Goal: Task Accomplishment & Management: Manage account settings

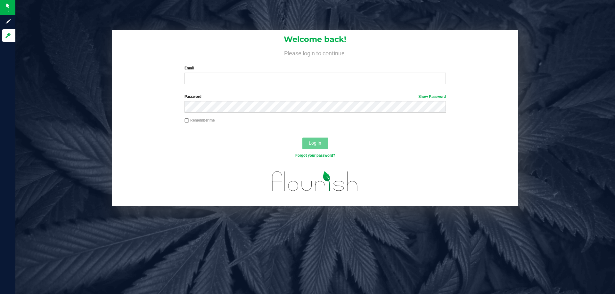
click at [201, 74] on input "Email" at bounding box center [315, 79] width 261 height 12
type input "[EMAIL_ADDRESS][DOMAIN_NAME]"
click at [302, 138] on button "Log In" at bounding box center [315, 144] width 26 height 12
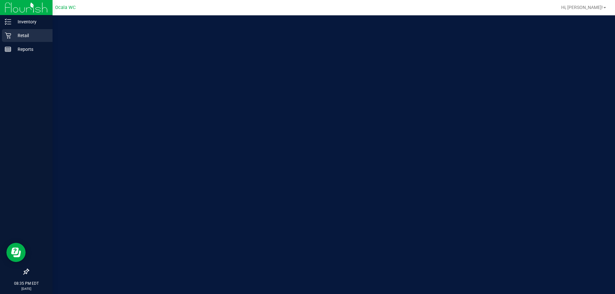
click at [22, 32] on p "Retail" at bounding box center [30, 36] width 38 height 8
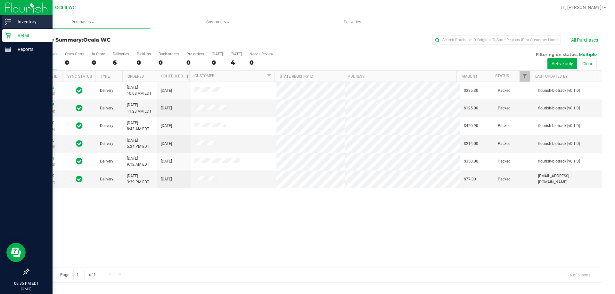
click at [17, 16] on div "Inventory" at bounding box center [27, 21] width 51 height 13
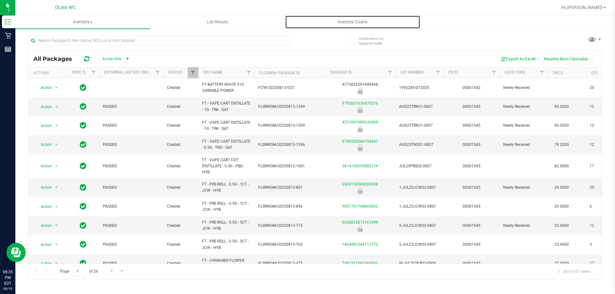
click at [360, 21] on span "Inventory Counts" at bounding box center [352, 22] width 47 height 6
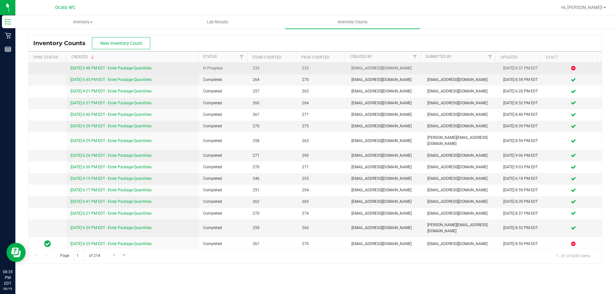
click at [139, 66] on link "[DATE] 5:48 PM EDT - Enter Package Quantities" at bounding box center [110, 68] width 81 height 4
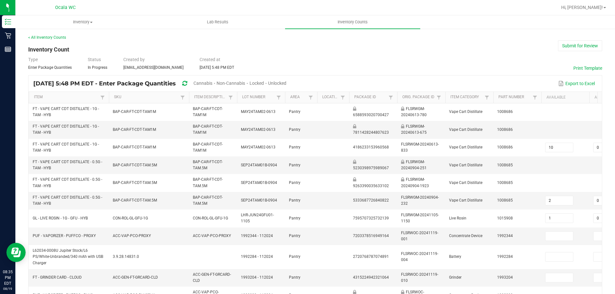
click at [212, 85] on span "Cannabis" at bounding box center [203, 83] width 19 height 5
click at [287, 83] on span "Unlocked" at bounding box center [277, 83] width 18 height 5
type input "1"
type input "2"
type input "0"
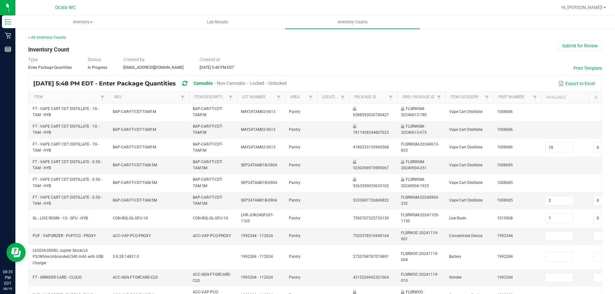
type input "17"
type input "0"
type input "11"
type input "0"
type input "2"
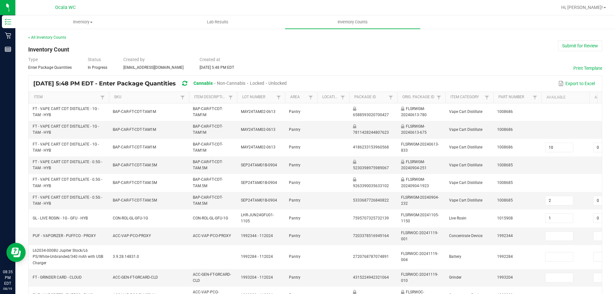
type input "0"
type input "3"
type input "1"
type input "10"
type input "12"
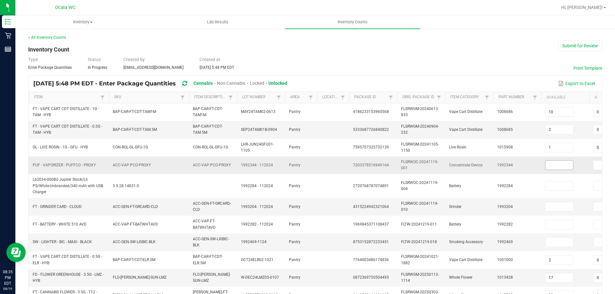
click at [569, 164] on input at bounding box center [560, 165] width 28 height 9
type input "4"
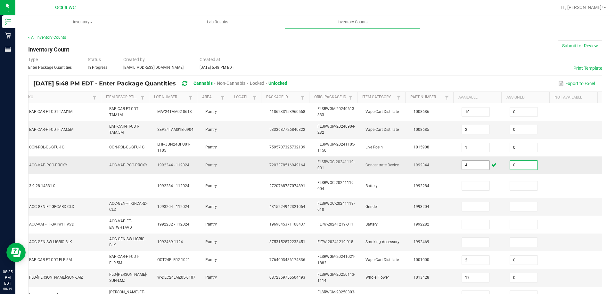
type input "0"
type input "4"
type input "0"
click at [467, 206] on input at bounding box center [476, 206] width 28 height 9
type input "1"
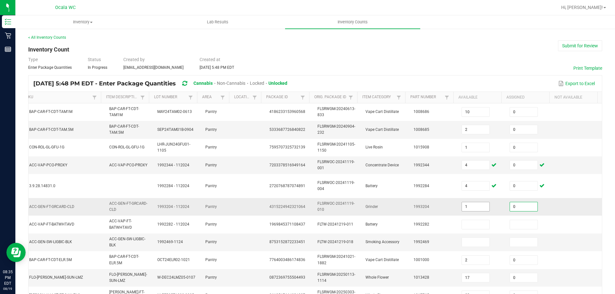
type input "0"
type input "3"
type input "0"
type input "19"
type input "0"
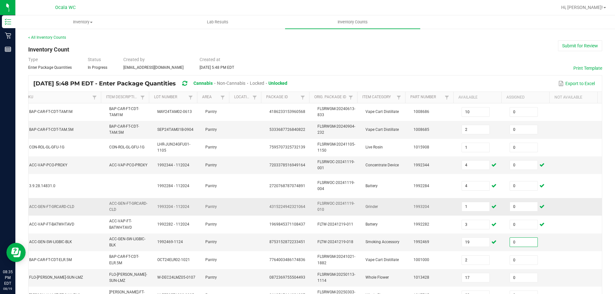
click at [580, 204] on td at bounding box center [578, 207] width 48 height 18
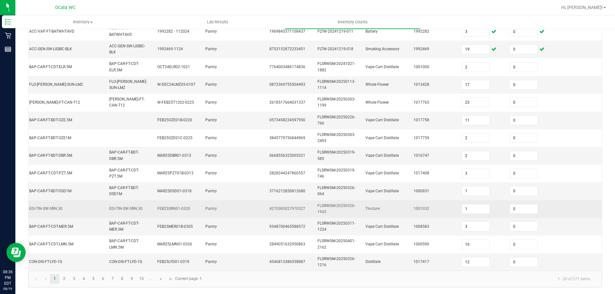
scroll to position [198, 0]
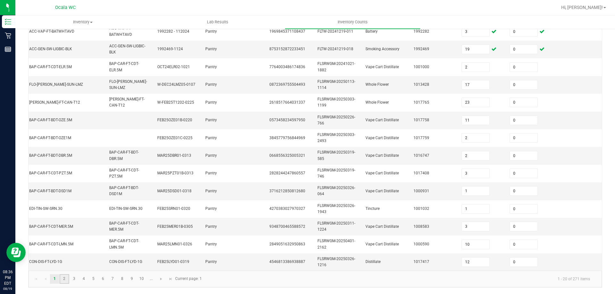
click at [64, 276] on link "2" at bounding box center [64, 280] width 9 height 10
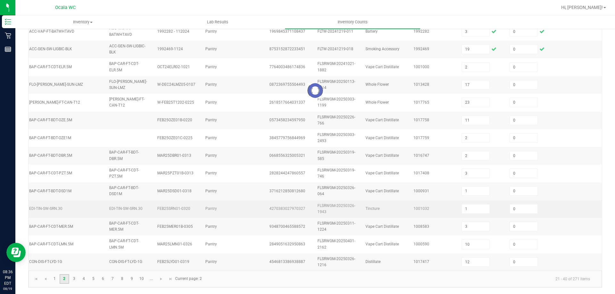
type input "8"
type input "2"
type input "5"
type input "1"
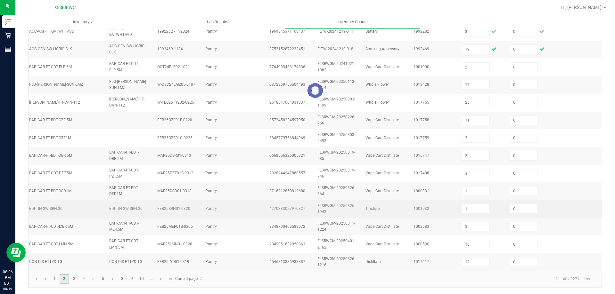
type input "8"
type input "7"
type input "3"
type input "2"
type input "9"
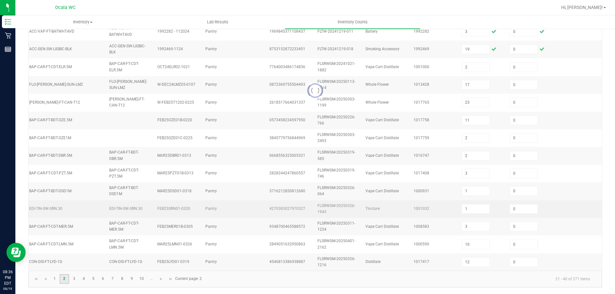
type input "11"
type input "3"
type input "6"
type input "3"
type input "1"
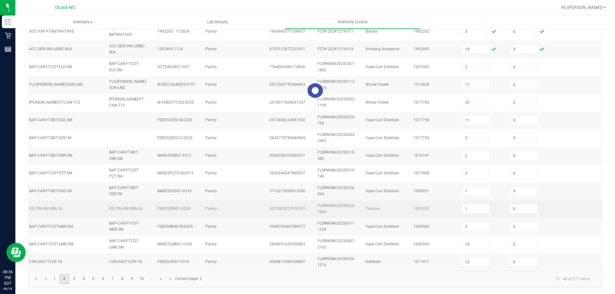
type input "6"
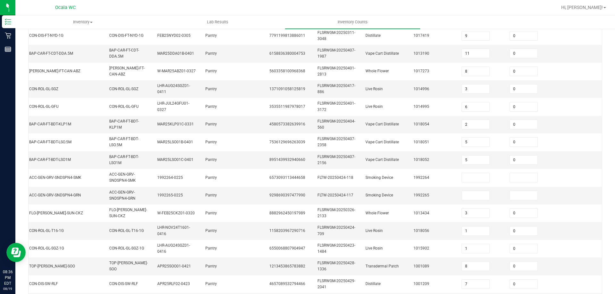
scroll to position [96, 0]
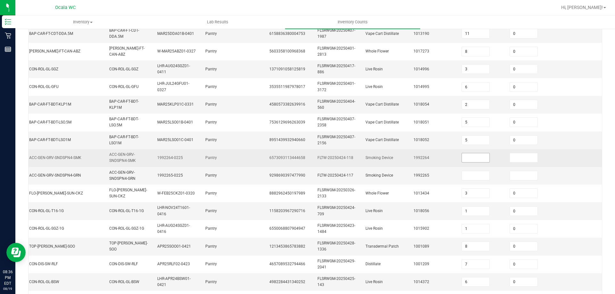
click at [477, 155] on input at bounding box center [476, 157] width 28 height 9
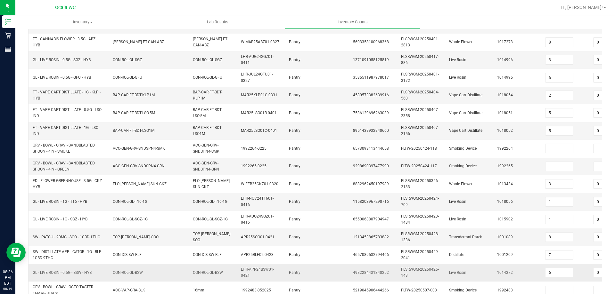
scroll to position [95, 0]
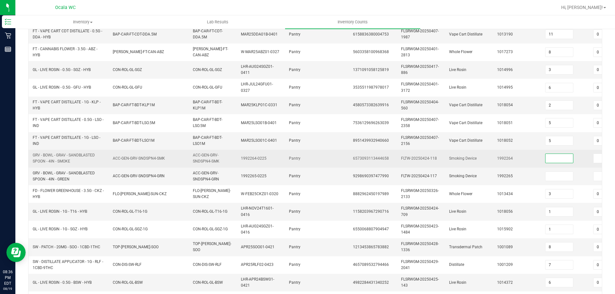
click at [551, 160] on input at bounding box center [560, 158] width 28 height 9
type input "26"
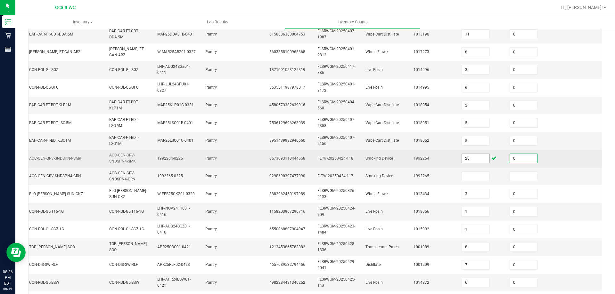
type input "0"
type input "36"
type input "0"
click at [565, 152] on td at bounding box center [578, 159] width 48 height 18
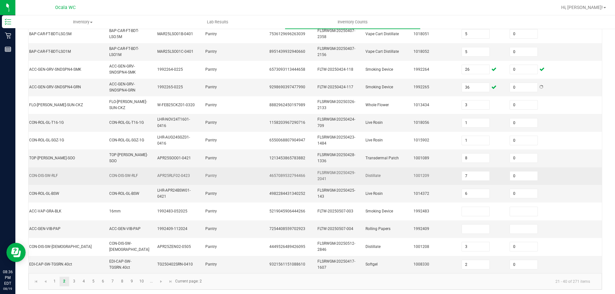
scroll to position [192, 0]
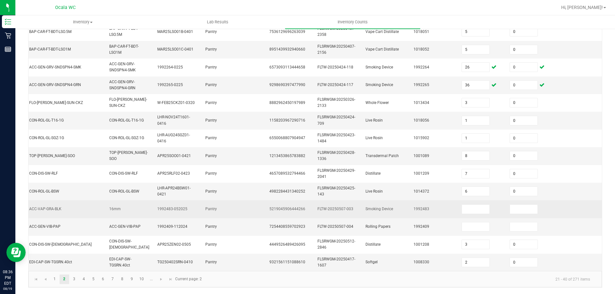
click at [464, 211] on td at bounding box center [482, 210] width 48 height 18
click at [469, 207] on input at bounding box center [476, 209] width 28 height 9
type input "13"
type input "0"
type input "13"
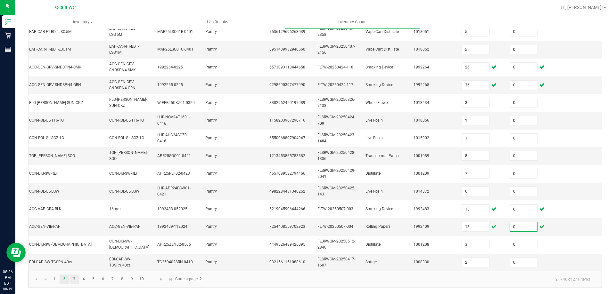
type input "0"
click at [71, 277] on link "3" at bounding box center [74, 280] width 9 height 10
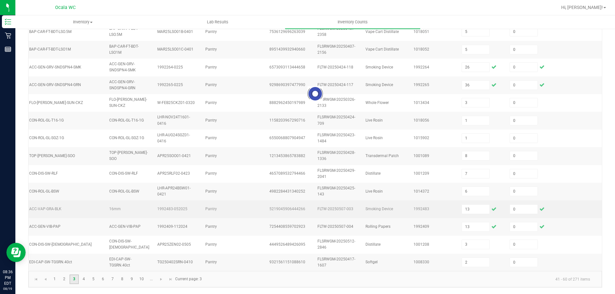
type input "5"
type input "10"
type input "2"
type input "7"
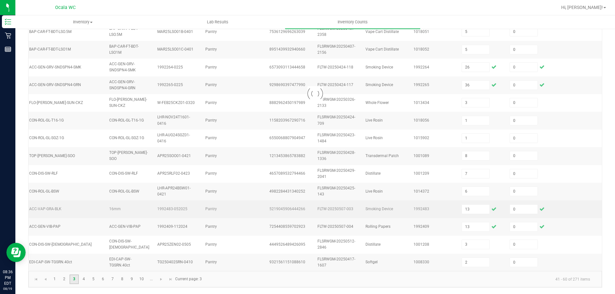
type input "11"
type input "6"
type input "1"
type input "42"
type input "3"
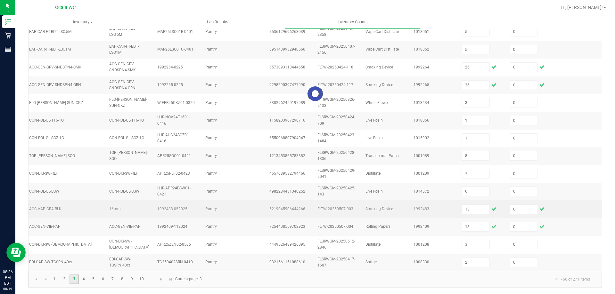
type input "1"
type input "6"
type input "7"
type input "5"
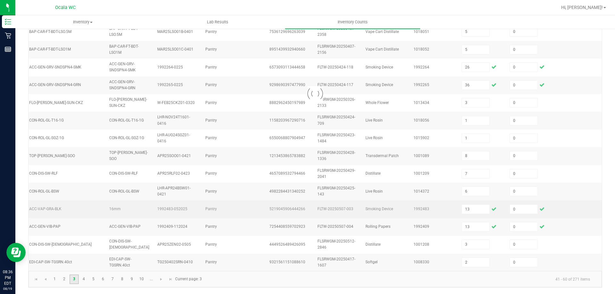
type input "11"
type input "6"
type input "3"
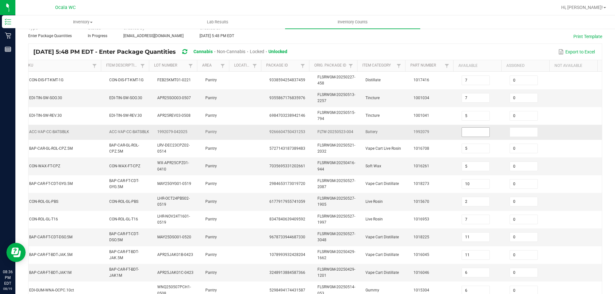
scroll to position [31, 0]
click at [468, 131] on input at bounding box center [476, 132] width 28 height 9
type input "3"
click at [515, 136] on input at bounding box center [524, 132] width 28 height 9
type input "0"
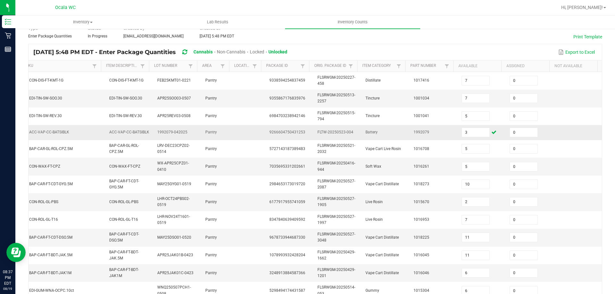
click at [554, 127] on td at bounding box center [578, 132] width 48 height 15
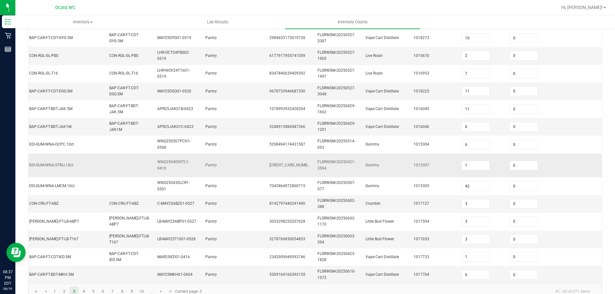
scroll to position [195, 0]
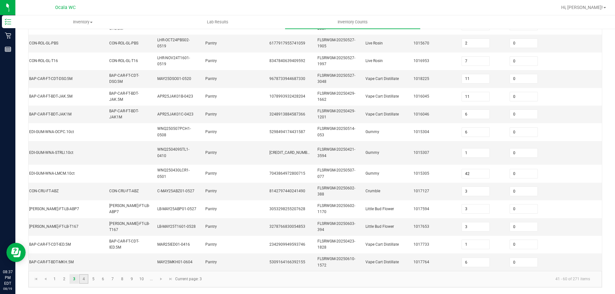
click at [87, 281] on link "4" at bounding box center [83, 280] width 9 height 10
type input "6"
type input "8"
type input "7"
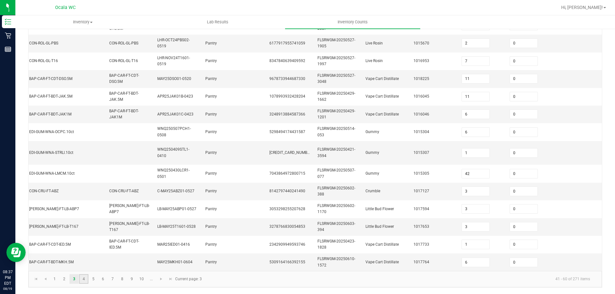
type input "1"
type input "2"
type input "8"
type input "3"
type input "1"
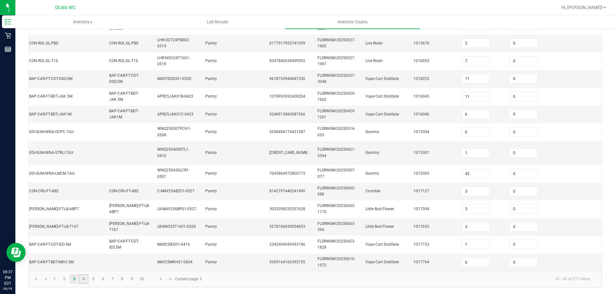
type input "3"
type input "6"
type input "2"
type input "7"
type input "9"
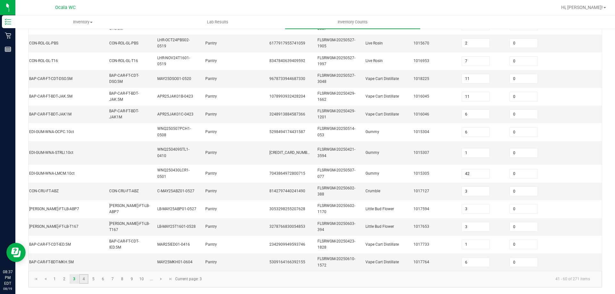
type input "8"
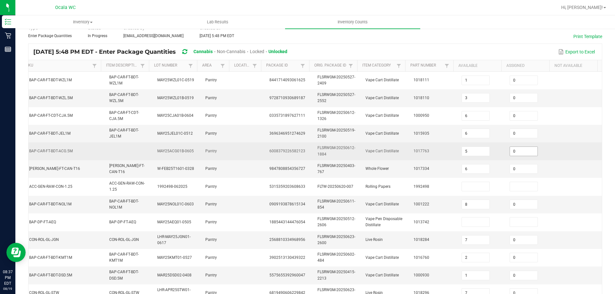
scroll to position [32, 0]
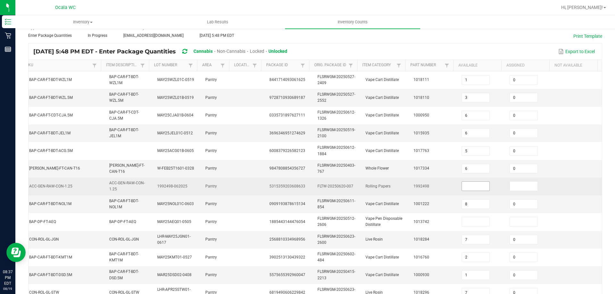
click at [469, 186] on input at bounding box center [476, 186] width 28 height 9
type input "7"
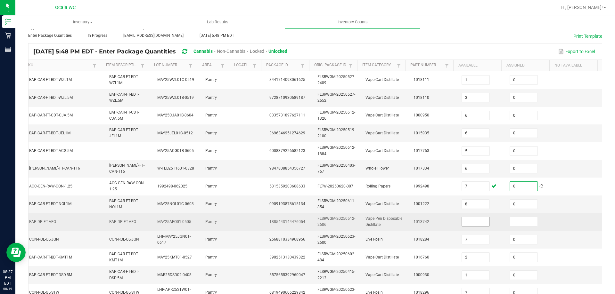
type input "0"
click at [463, 227] on span at bounding box center [476, 222] width 28 height 10
click at [475, 219] on input at bounding box center [476, 222] width 28 height 9
type input "4"
type input "11"
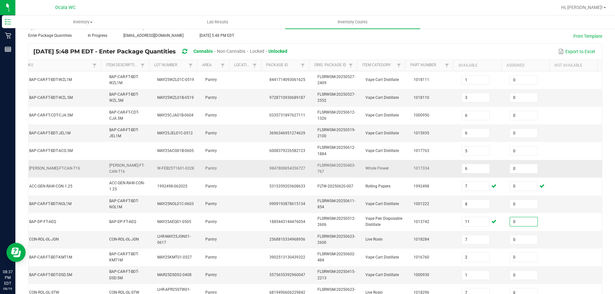
type input "0"
click at [582, 166] on td at bounding box center [578, 169] width 48 height 18
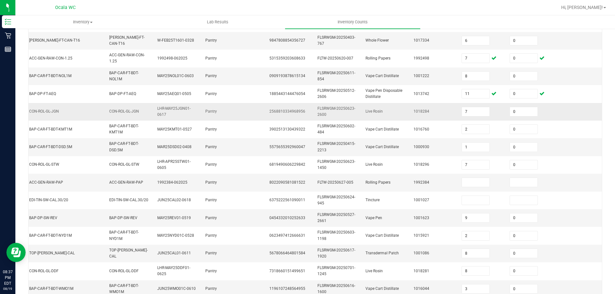
scroll to position [192, 0]
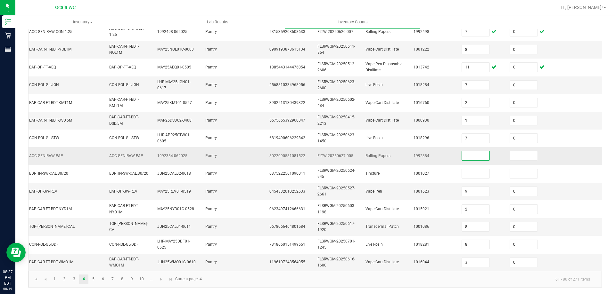
click at [474, 152] on input at bounding box center [476, 156] width 28 height 9
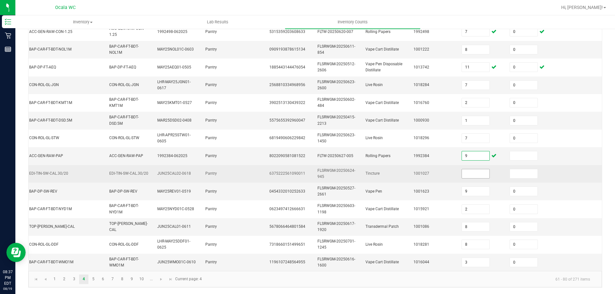
type input "9"
click at [474, 169] on input at bounding box center [476, 173] width 28 height 9
type input "19"
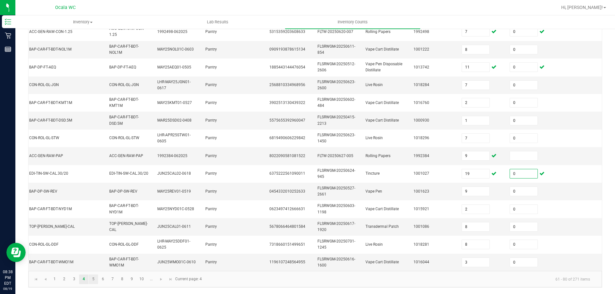
type input "0"
click at [92, 283] on link "5" at bounding box center [93, 280] width 9 height 10
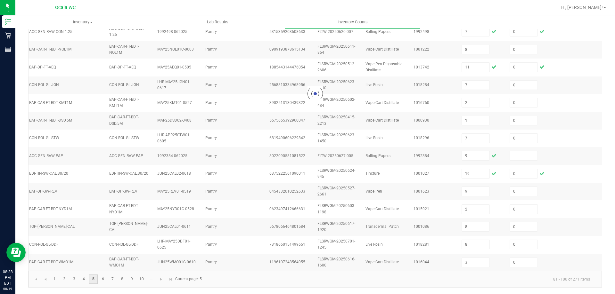
type input "2"
type input "9"
type input "8"
type input "3"
type input "7"
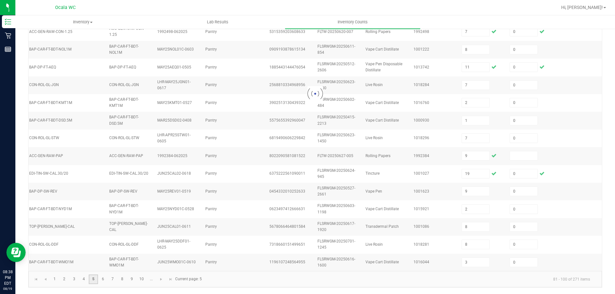
type input "15"
type input "9"
type input "0"
type input "10"
type input "3"
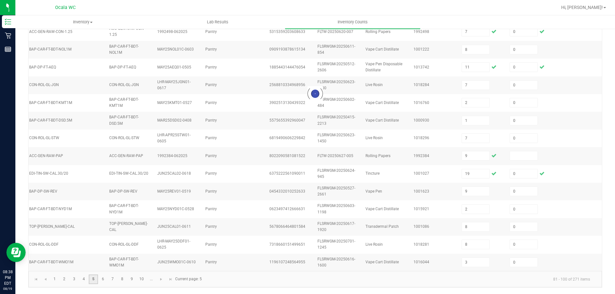
type input "5"
type input "11"
type input "5"
type input "16"
type input "7"
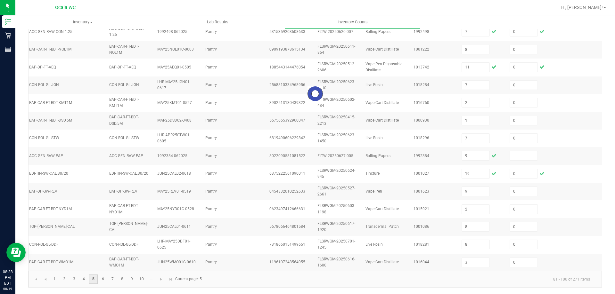
type input "2"
type input "10"
type input "1"
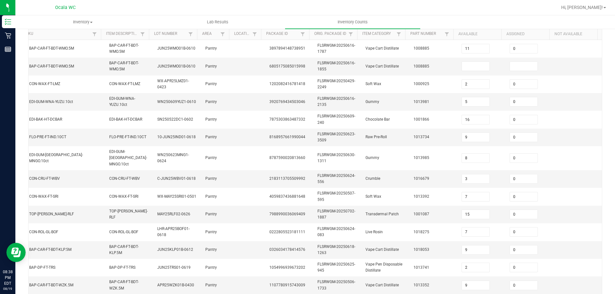
scroll to position [0, 0]
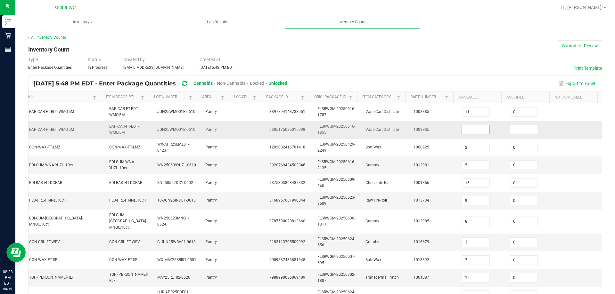
click at [462, 126] on input at bounding box center [476, 129] width 28 height 9
type input "11"
type input "0"
click at [609, 189] on div "< All Inventory Counts Inventory Count Submit for Review Type Enter Package Qua…" at bounding box center [315, 257] width 600 height 459
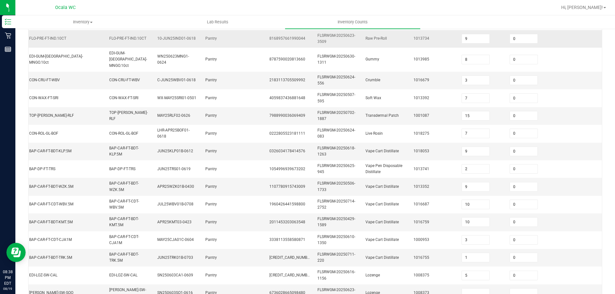
scroll to position [192, 0]
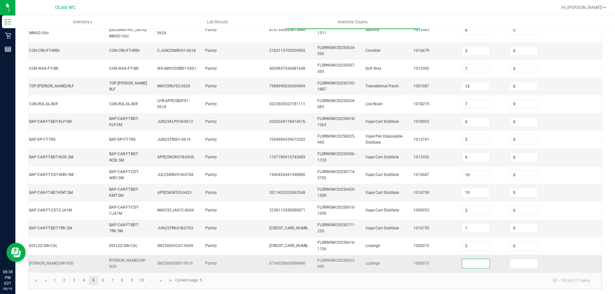
click at [466, 260] on input at bounding box center [476, 264] width 28 height 9
type input "19"
type input "0"
click at [598, 228] on div "< All Inventory Counts Inventory Count Submit for Review Type Enter Package Qua…" at bounding box center [315, 66] width 600 height 459
click at [108, 284] on link "6" at bounding box center [102, 281] width 9 height 10
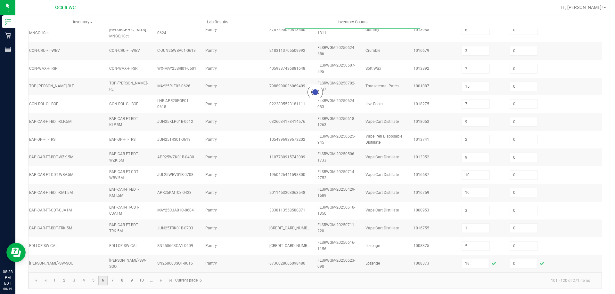
type input "3"
type input "8"
type input "1"
type input "4"
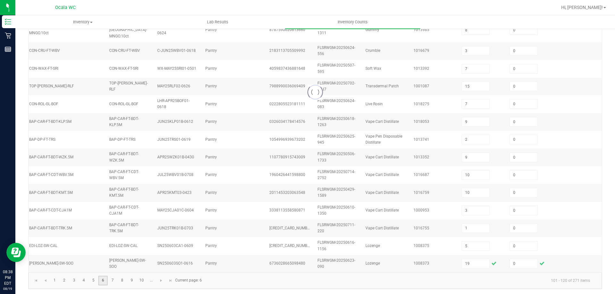
type input "26"
type input "3"
type input "6"
type input "3"
type input "1"
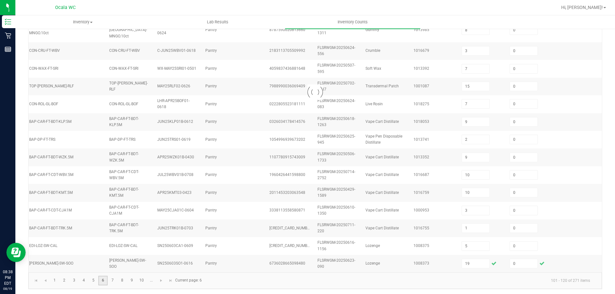
type input "3"
type input "27"
type input "1"
type input "7"
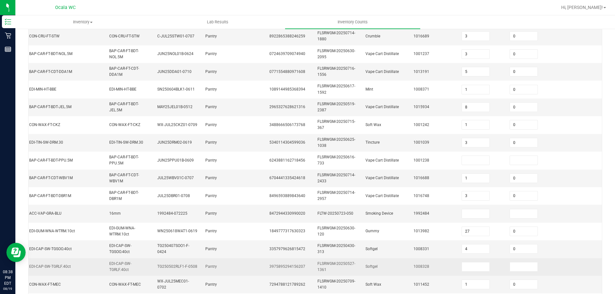
scroll to position [96, 0]
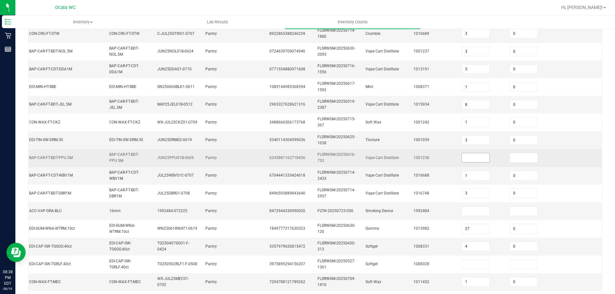
click at [472, 157] on input at bounding box center [476, 157] width 28 height 9
type input "11"
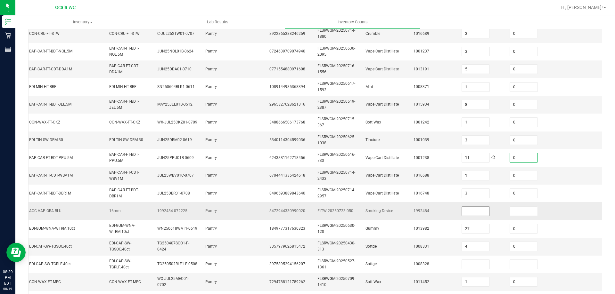
type input "0"
click at [462, 208] on input at bounding box center [476, 211] width 28 height 9
type input "3"
type input "0"
click at [554, 183] on td at bounding box center [578, 176] width 48 height 18
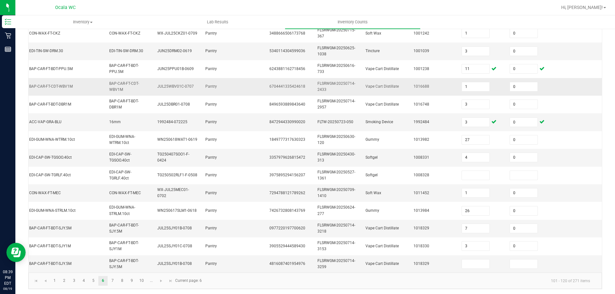
scroll to position [192, 0]
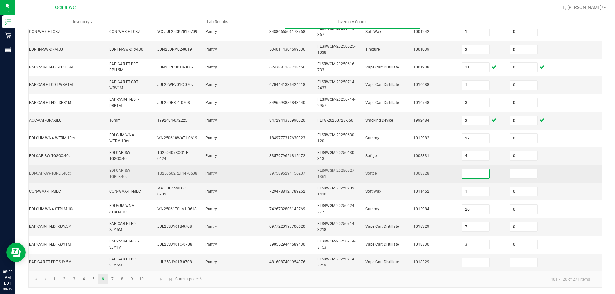
click at [469, 169] on input at bounding box center [476, 173] width 28 height 9
type input "0"
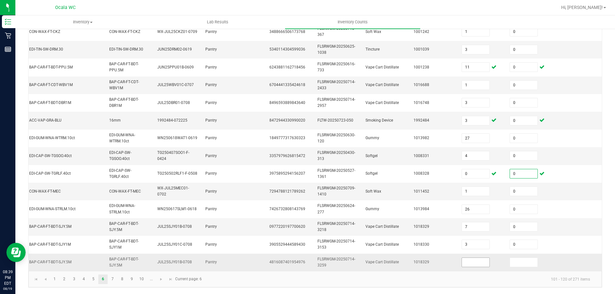
type input "0"
click at [462, 258] on input at bounding box center [476, 262] width 28 height 9
type input "1"
type input "0"
click at [115, 280] on link "7" at bounding box center [112, 280] width 9 height 10
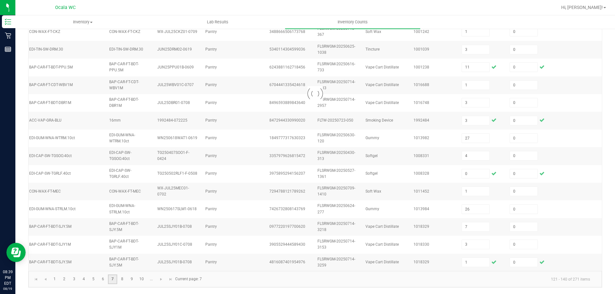
type input "5"
type input "6"
type input "30"
type input "15"
type input "11"
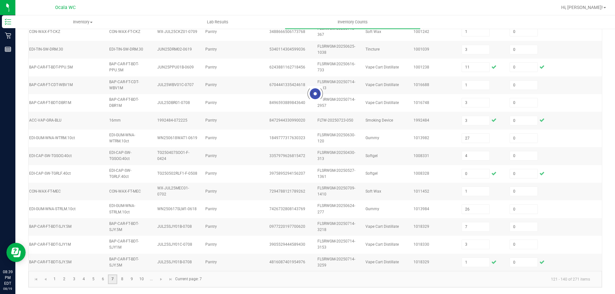
type input "10"
type input "20"
type input "1"
type input "7"
type input "49"
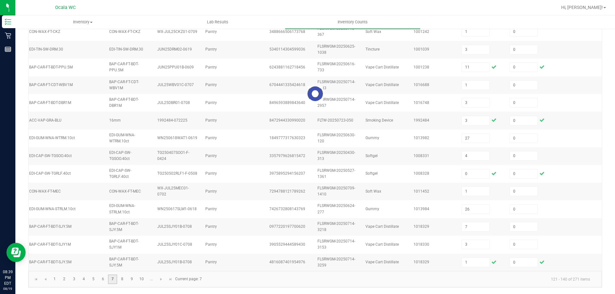
type input "18"
type input "2"
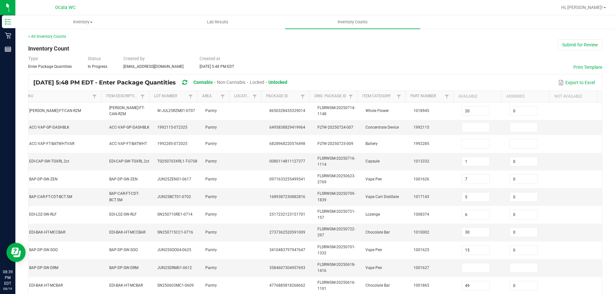
scroll to position [0, 0]
click at [462, 124] on span at bounding box center [476, 129] width 28 height 10
click at [468, 136] on td at bounding box center [482, 128] width 48 height 15
click at [468, 135] on td at bounding box center [482, 128] width 48 height 15
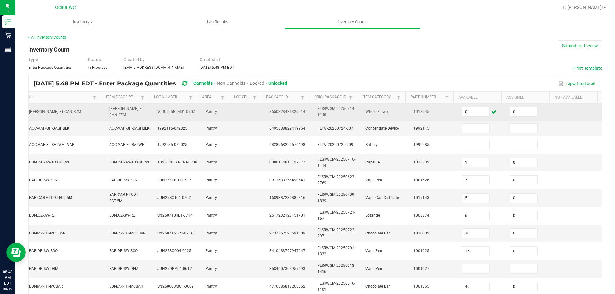
click at [467, 119] on td "0" at bounding box center [482, 112] width 48 height 18
click at [467, 113] on input "0" at bounding box center [476, 112] width 28 height 9
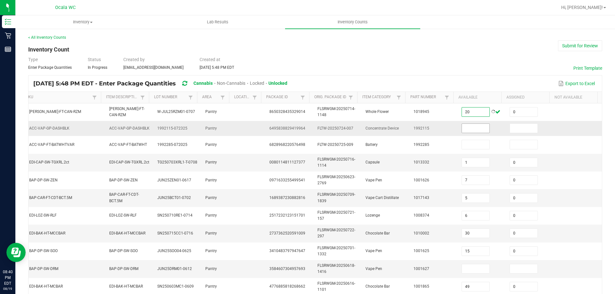
type input "20"
click at [479, 125] on input at bounding box center [476, 128] width 28 height 9
type input "4"
type input "0"
type input "18"
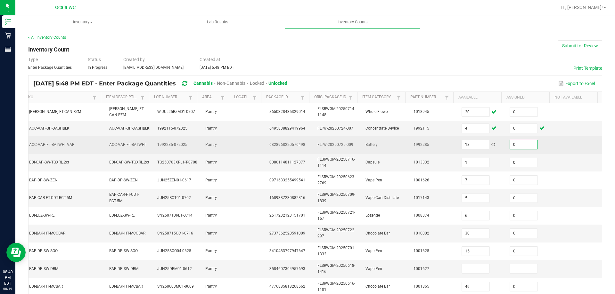
click at [554, 152] on td at bounding box center [578, 145] width 48 height 18
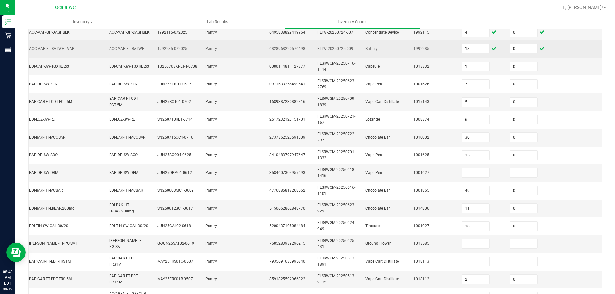
scroll to position [128, 0]
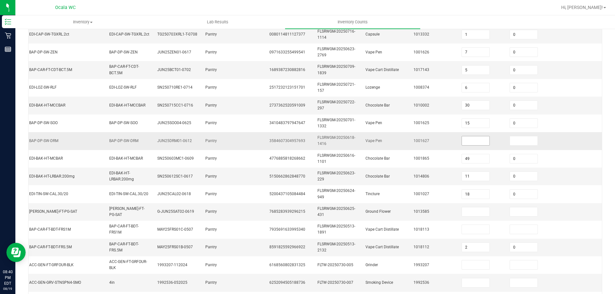
drag, startPoint x: 470, startPoint y: 130, endPoint x: 469, endPoint y: 144, distance: 13.8
click at [469, 132] on td "15" at bounding box center [482, 124] width 48 height 18
click at [469, 144] on input at bounding box center [476, 140] width 28 height 9
click at [462, 215] on input at bounding box center [476, 212] width 28 height 9
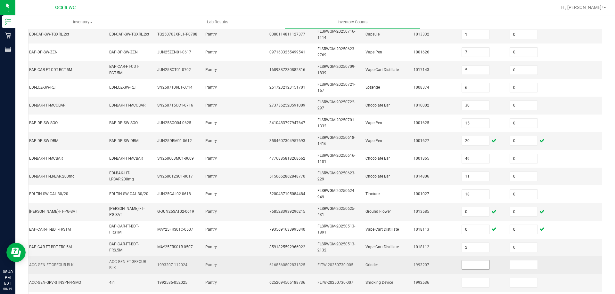
click at [474, 267] on input at bounding box center [476, 265] width 28 height 9
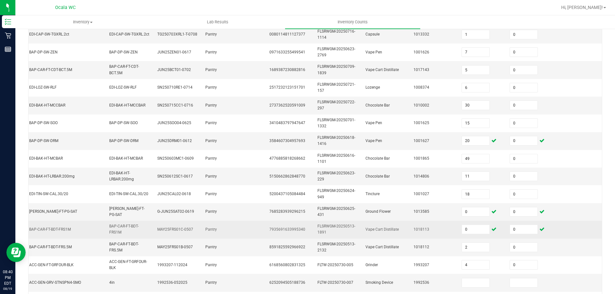
click at [567, 231] on td at bounding box center [578, 230] width 48 height 18
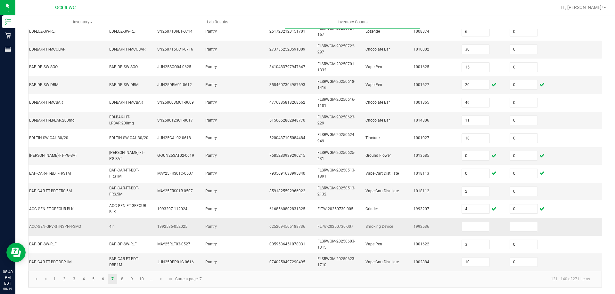
click at [460, 227] on td at bounding box center [482, 227] width 48 height 18
click at [462, 224] on input at bounding box center [476, 227] width 28 height 9
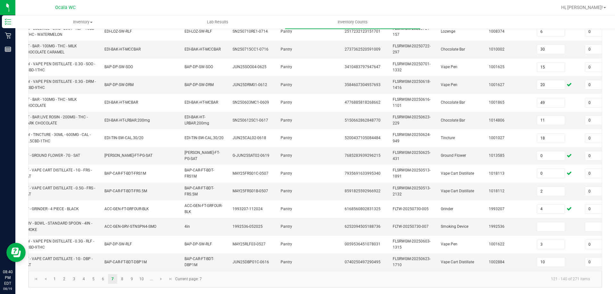
scroll to position [0, 6]
click at [559, 218] on td at bounding box center [560, 227] width 48 height 18
click at [559, 223] on input at bounding box center [554, 227] width 28 height 9
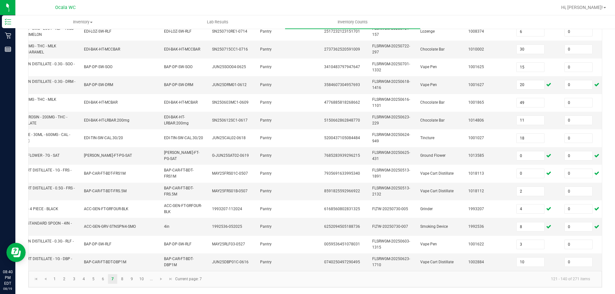
click at [128, 274] on kendo-pager "1 2 3 4 5 6 7 8 9 10 ... 121 - 140 of 271 items Current page: 7" at bounding box center [316, 279] width 574 height 16
click at [124, 276] on link "8" at bounding box center [122, 280] width 9 height 10
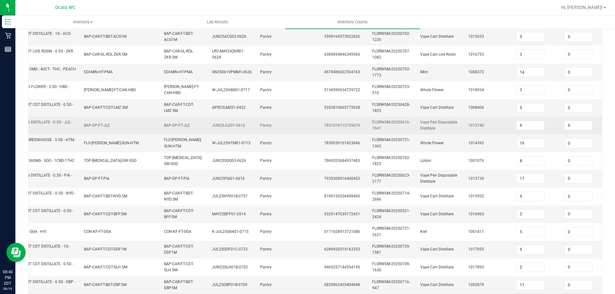
scroll to position [192, 0]
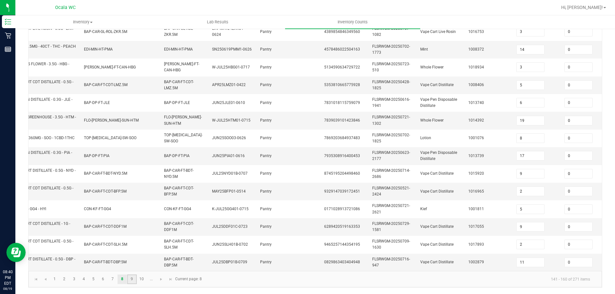
click at [135, 282] on link "9" at bounding box center [131, 280] width 9 height 10
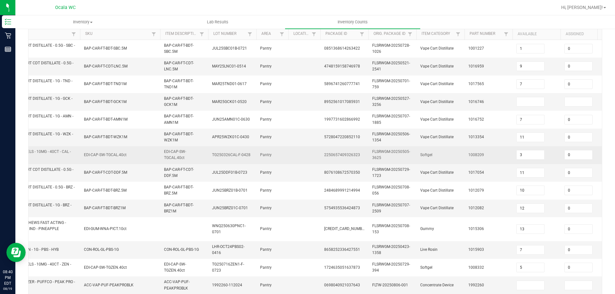
scroll to position [31, 0]
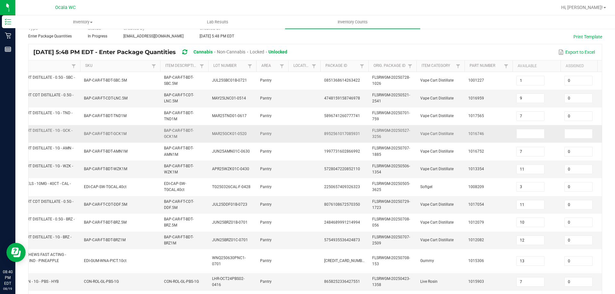
click at [534, 139] on td at bounding box center [537, 134] width 48 height 18
click at [537, 138] on span at bounding box center [530, 134] width 28 height 10
click at [538, 136] on input at bounding box center [531, 133] width 28 height 9
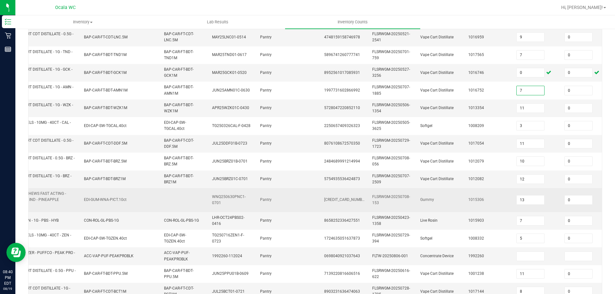
scroll to position [95, 0]
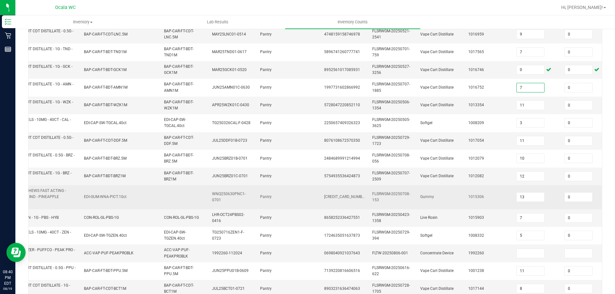
click at [544, 252] on input at bounding box center [531, 253] width 28 height 9
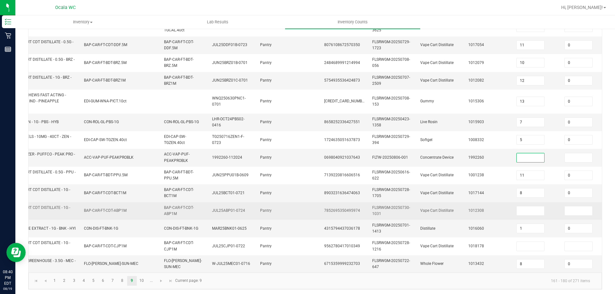
scroll to position [192, 0]
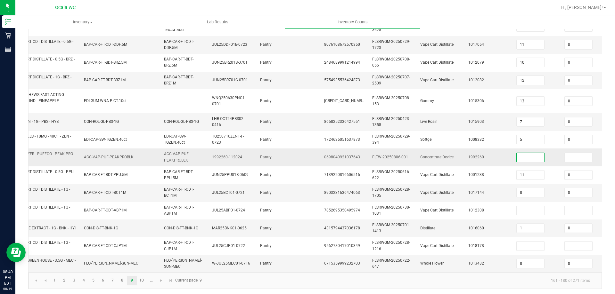
click at [523, 157] on input at bounding box center [531, 157] width 28 height 9
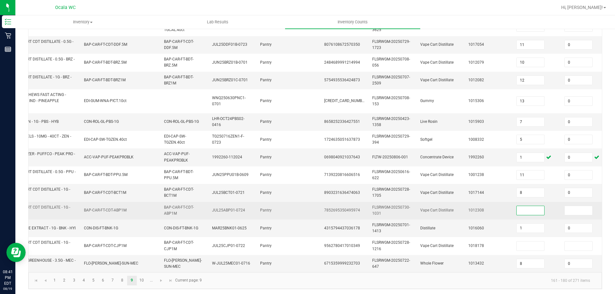
click at [531, 211] on input at bounding box center [531, 210] width 28 height 9
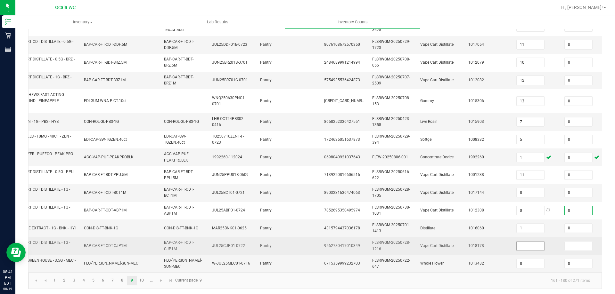
click at [533, 245] on input at bounding box center [531, 246] width 28 height 9
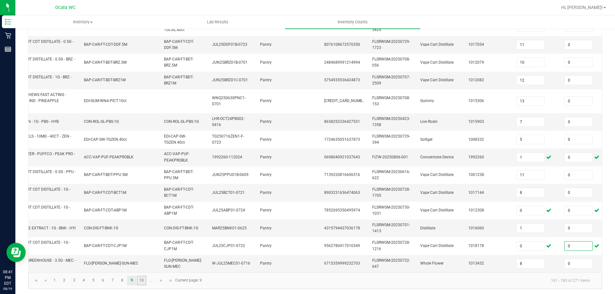
click at [141, 286] on link "10" at bounding box center [141, 281] width 9 height 10
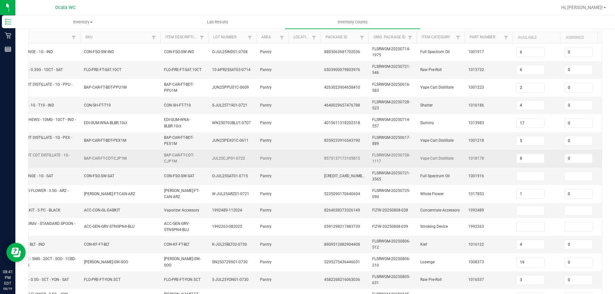
scroll to position [29, 0]
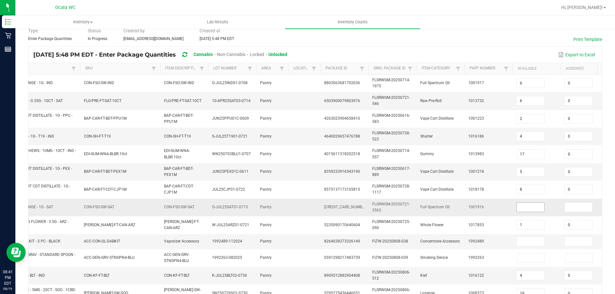
click at [533, 204] on input at bounding box center [531, 207] width 28 height 9
click at [520, 236] on td at bounding box center [537, 242] width 48 height 15
click at [521, 238] on input at bounding box center [531, 241] width 28 height 9
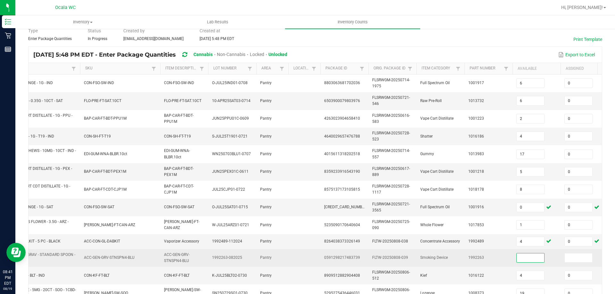
click at [529, 259] on input at bounding box center [531, 258] width 28 height 9
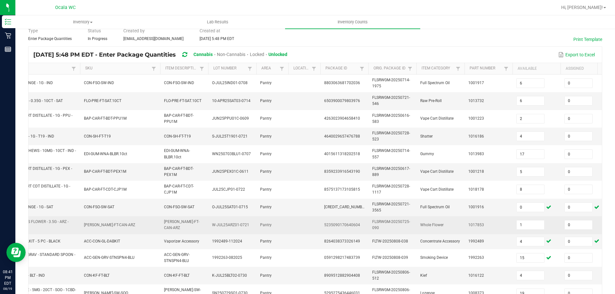
click at [490, 234] on td "1017853" at bounding box center [489, 226] width 48 height 18
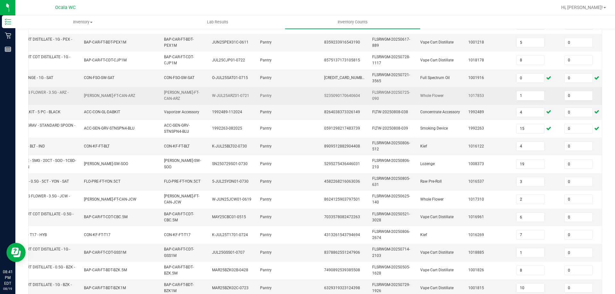
scroll to position [189, 0]
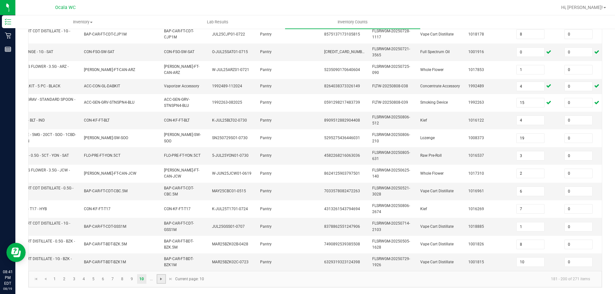
click at [161, 279] on span "Go to the next page" at bounding box center [161, 279] width 5 height 5
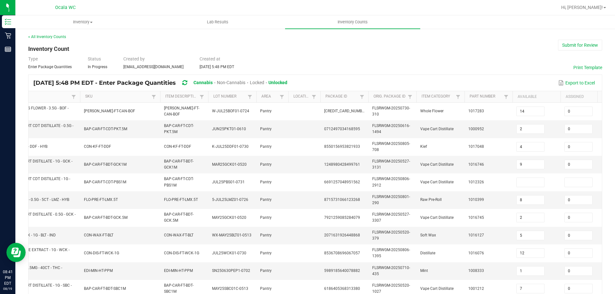
scroll to position [0, 0]
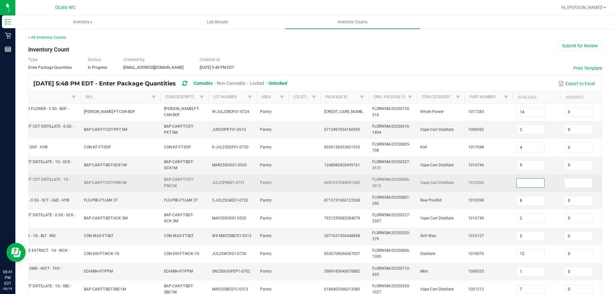
click at [523, 184] on input at bounding box center [531, 183] width 28 height 9
click at [470, 178] on td "1012326" at bounding box center [489, 183] width 48 height 18
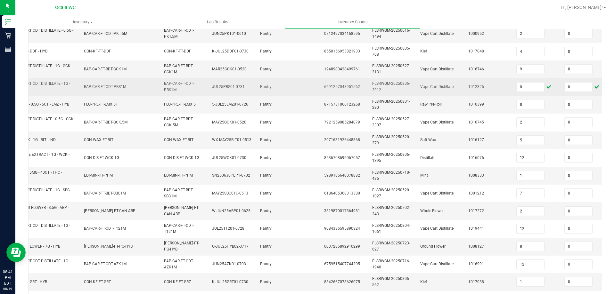
scroll to position [192, 0]
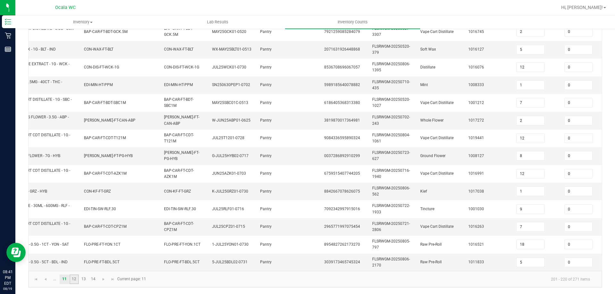
click at [77, 278] on link "12" at bounding box center [74, 280] width 9 height 10
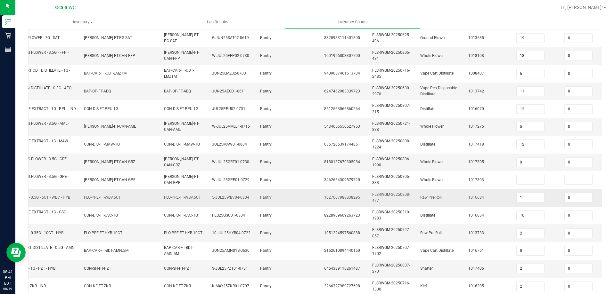
scroll to position [96, 0]
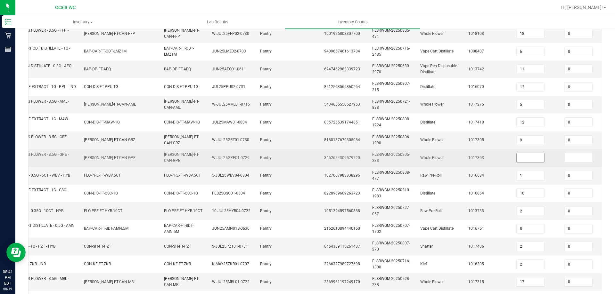
click at [532, 154] on input at bounding box center [531, 157] width 28 height 9
click at [516, 162] on td "0" at bounding box center [537, 158] width 48 height 18
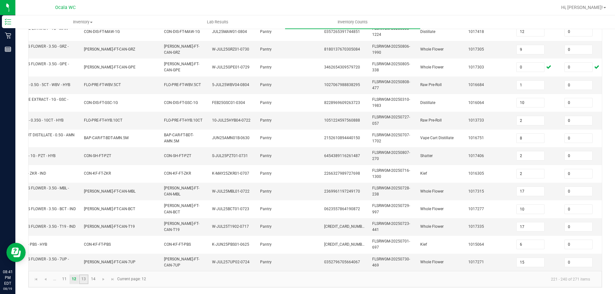
click at [86, 279] on link "13" at bounding box center [83, 280] width 9 height 10
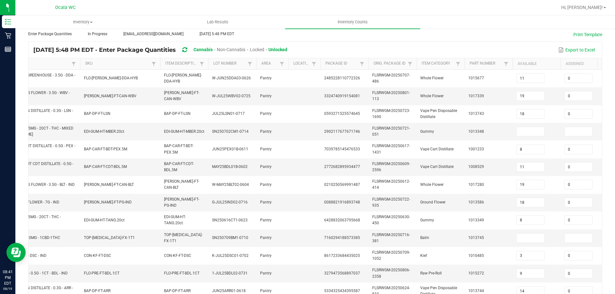
scroll to position [31, 0]
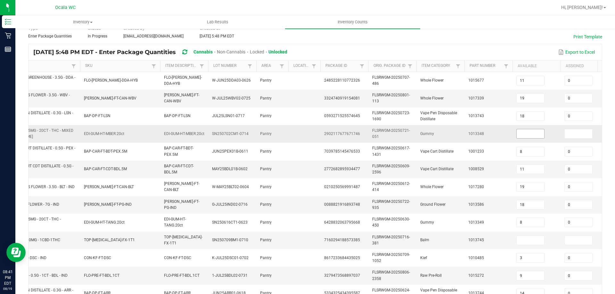
click at [536, 130] on input at bounding box center [531, 133] width 28 height 9
click at [533, 236] on span at bounding box center [530, 241] width 28 height 10
click at [531, 239] on input at bounding box center [531, 240] width 28 height 9
click at [509, 242] on td "1013745" at bounding box center [489, 241] width 48 height 18
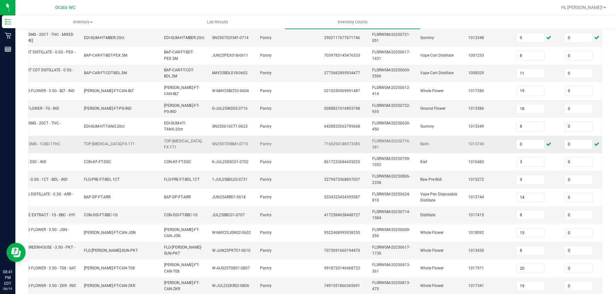
scroll to position [192, 0]
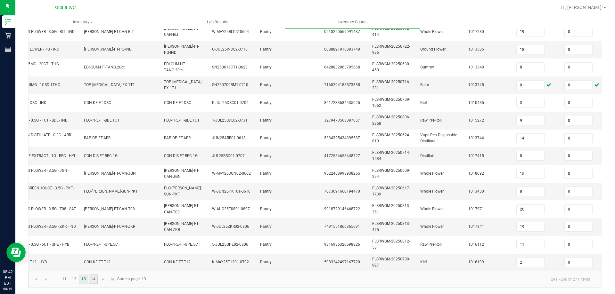
click at [96, 275] on link "14" at bounding box center [93, 280] width 9 height 10
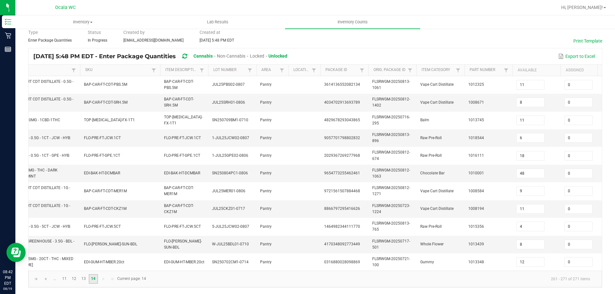
scroll to position [0, 0]
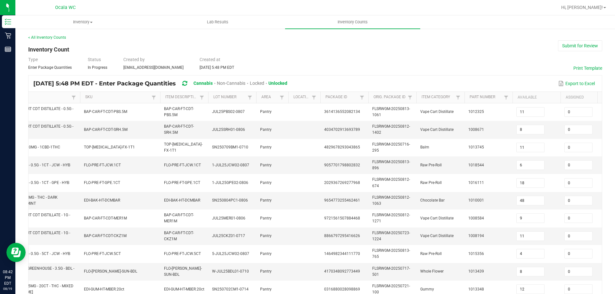
click at [579, 39] on div "< All Inventory Counts" at bounding box center [315, 38] width 574 height 6
click at [580, 44] on button "Submit for Review" at bounding box center [580, 45] width 44 height 11
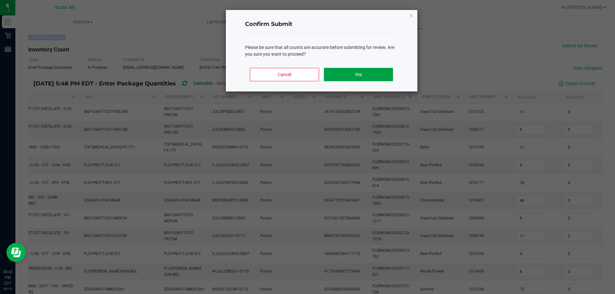
click at [346, 79] on button "Yes" at bounding box center [358, 74] width 69 height 13
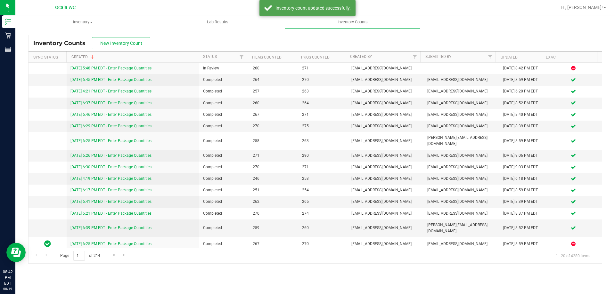
click at [597, 3] on div "Hi, [PERSON_NAME]!" at bounding box center [584, 7] width 50 height 11
click at [597, 4] on link "Hi, [PERSON_NAME]!" at bounding box center [584, 7] width 50 height 7
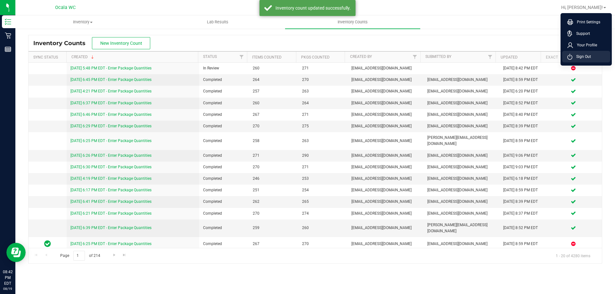
click at [586, 56] on span "Sign Out" at bounding box center [582, 57] width 19 height 6
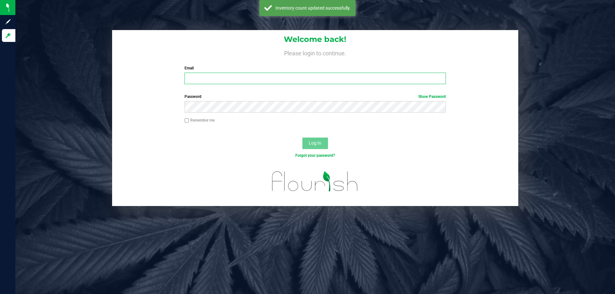
click at [218, 81] on input "Email" at bounding box center [315, 79] width 261 height 12
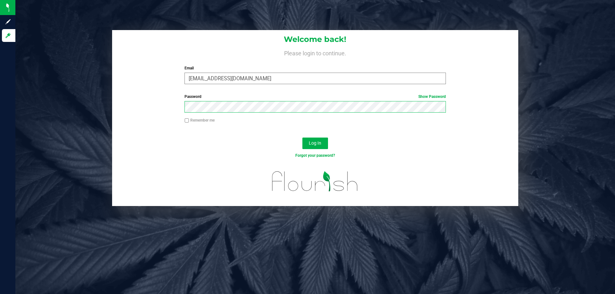
click at [302, 138] on button "Log In" at bounding box center [315, 144] width 26 height 12
